Goal: Information Seeking & Learning: Learn about a topic

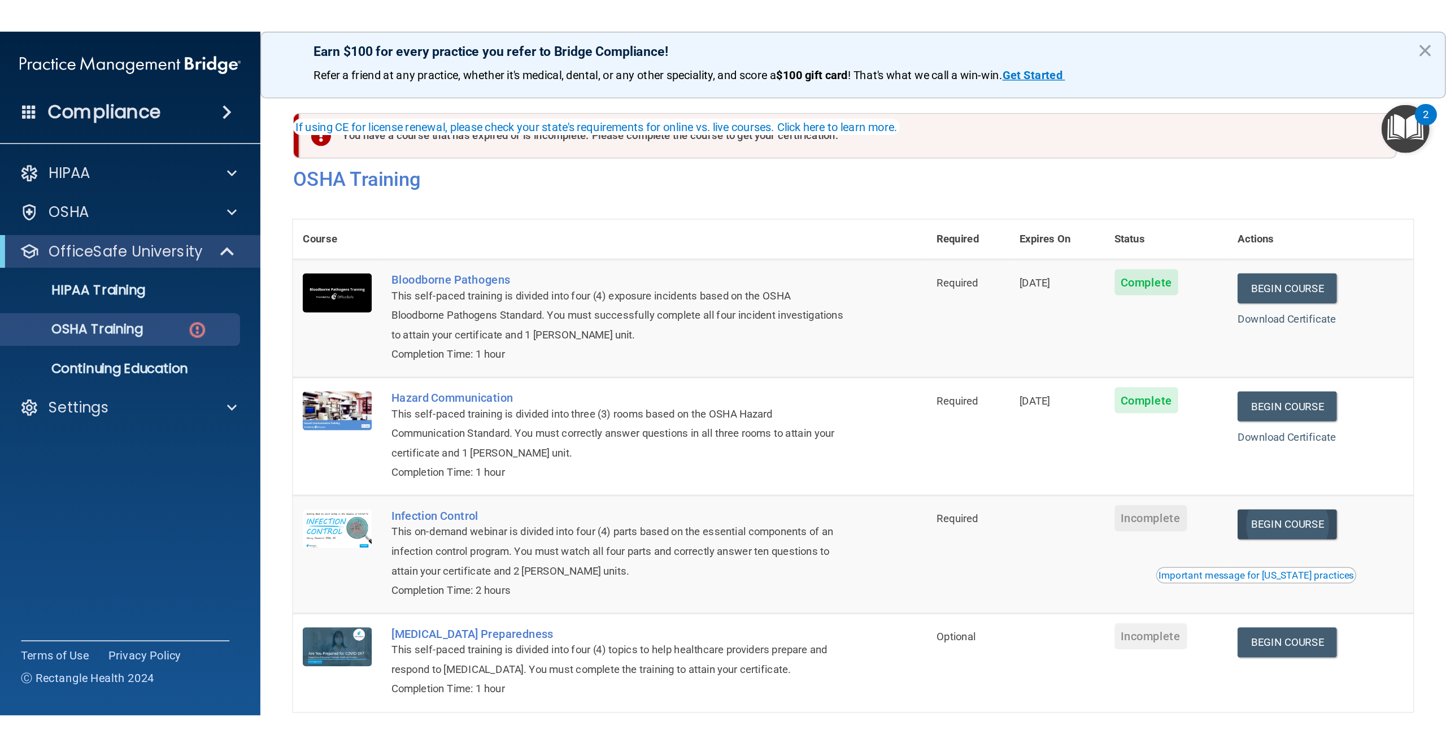
scroll to position [55, 0]
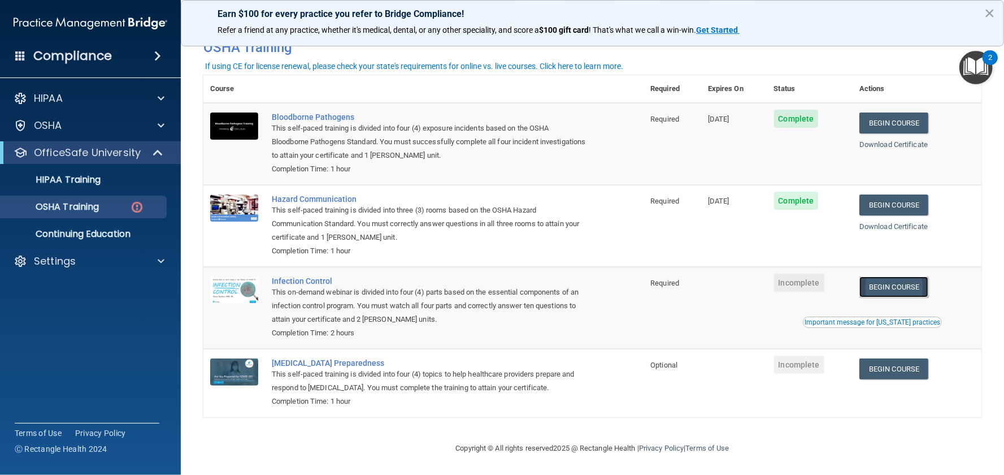
click at [885, 286] on link "Begin Course" at bounding box center [893, 286] width 69 height 21
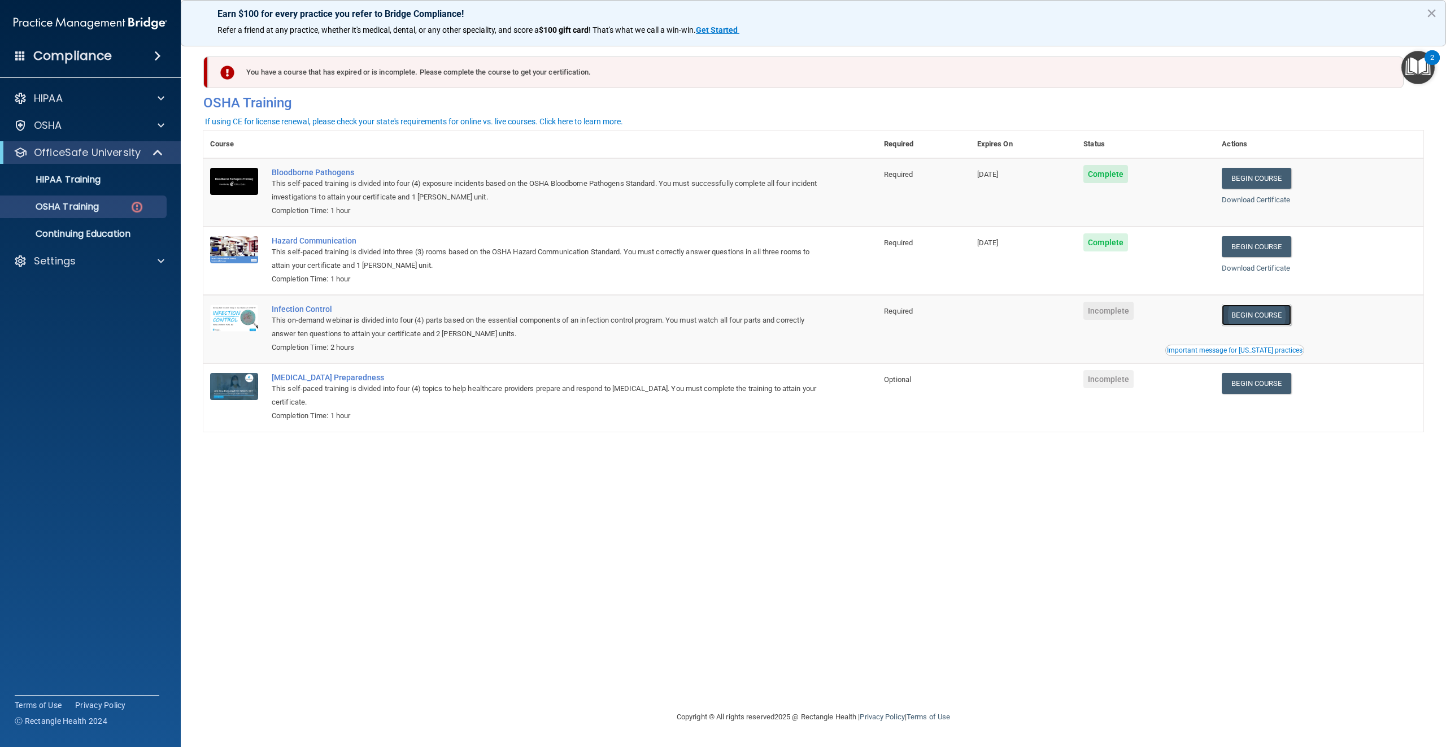
scroll to position [0, 0]
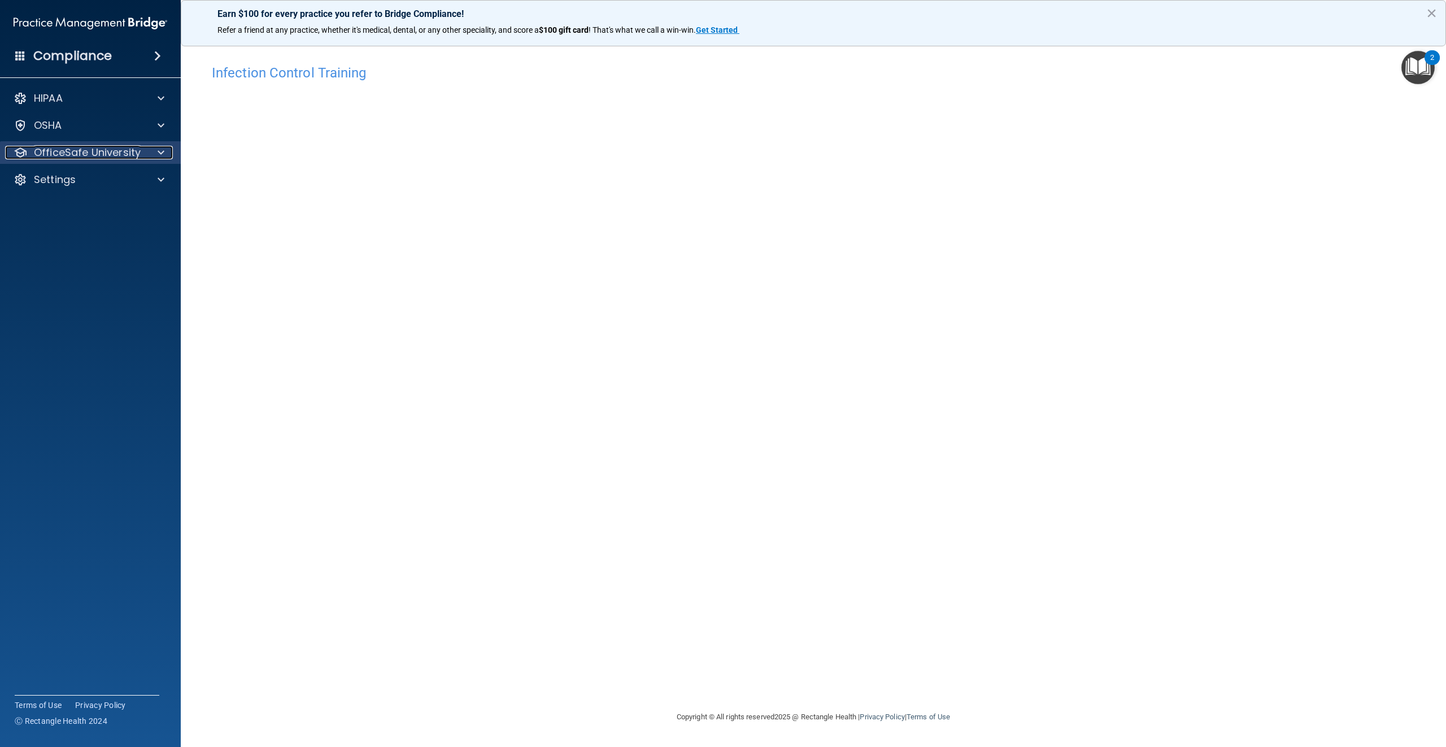
click at [158, 150] on span at bounding box center [161, 153] width 7 height 14
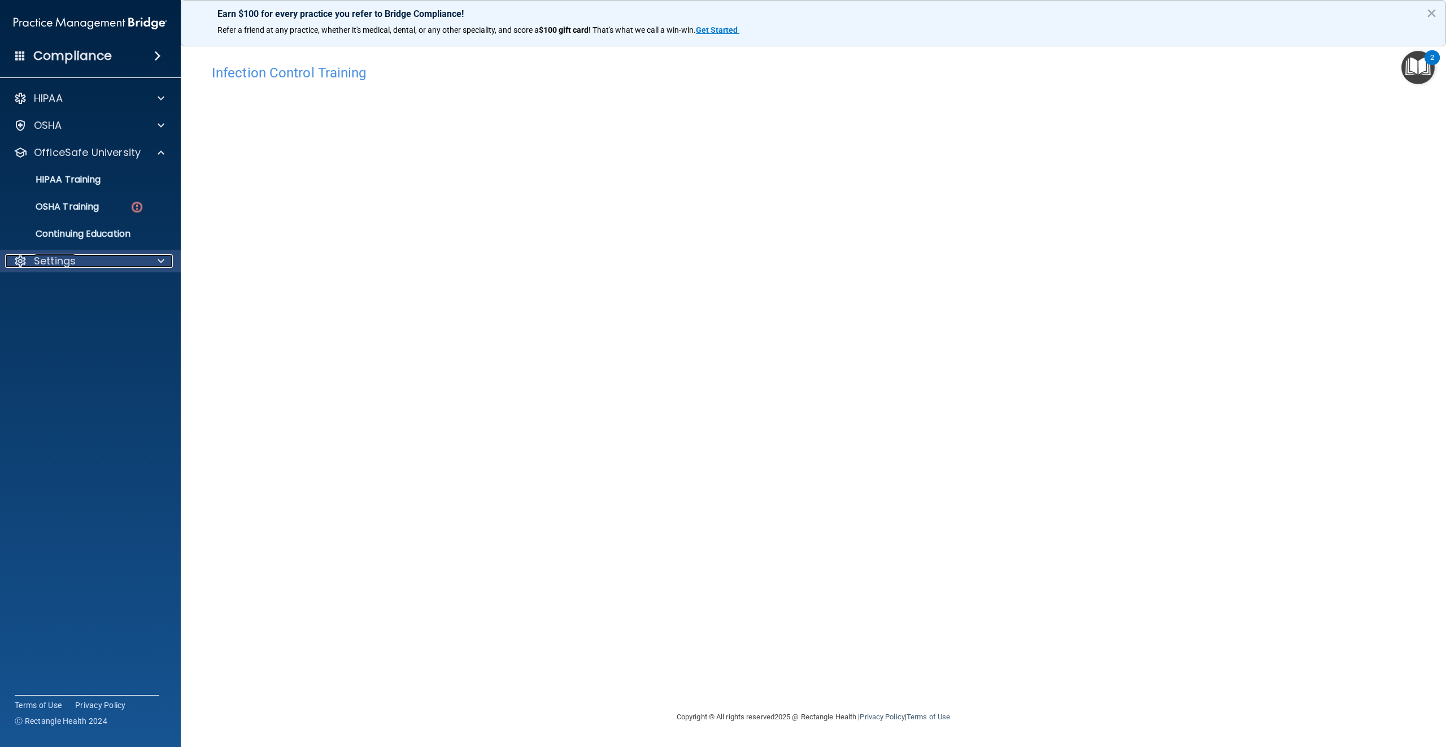
click at [160, 257] on span at bounding box center [161, 261] width 7 height 14
click at [161, 124] on span at bounding box center [161, 126] width 7 height 14
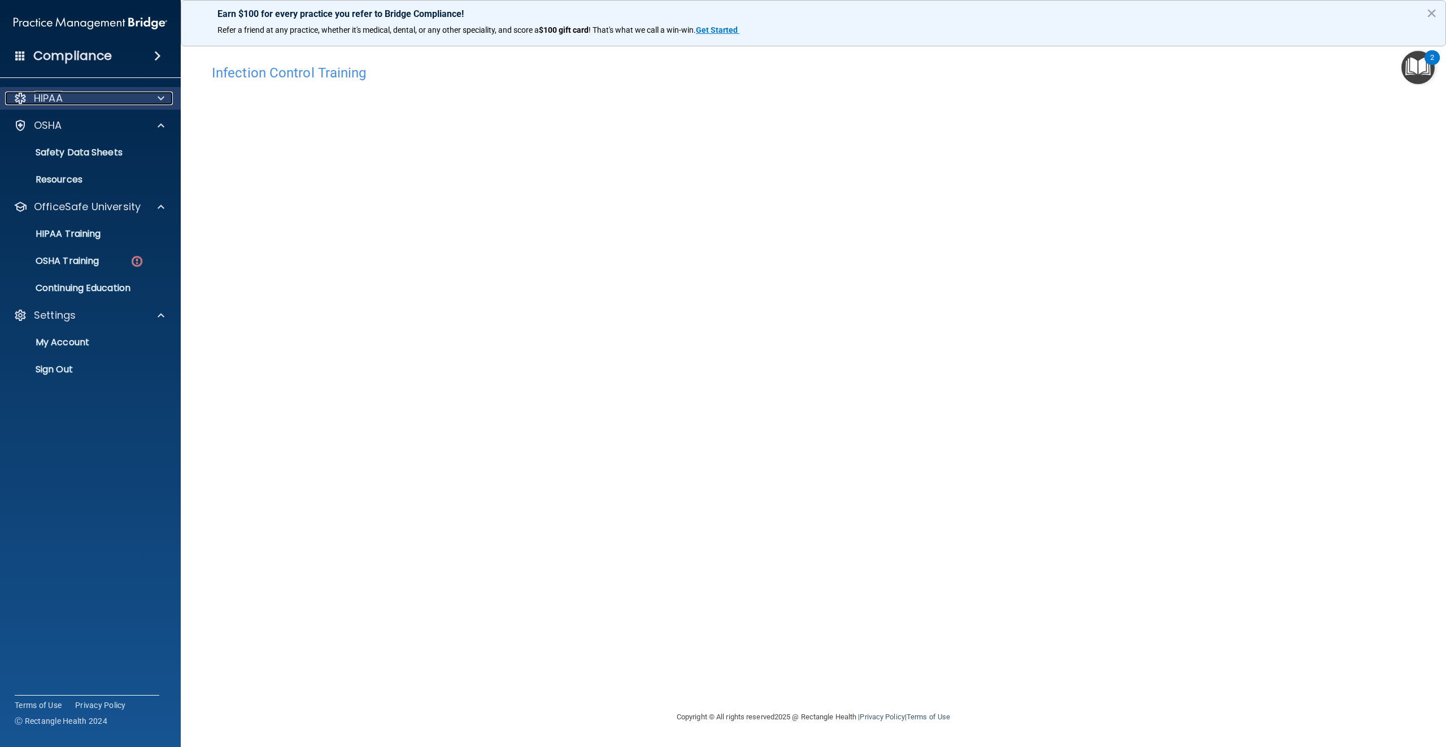
click at [164, 95] on span at bounding box center [161, 99] width 7 height 14
